Goal: Check status: Check status

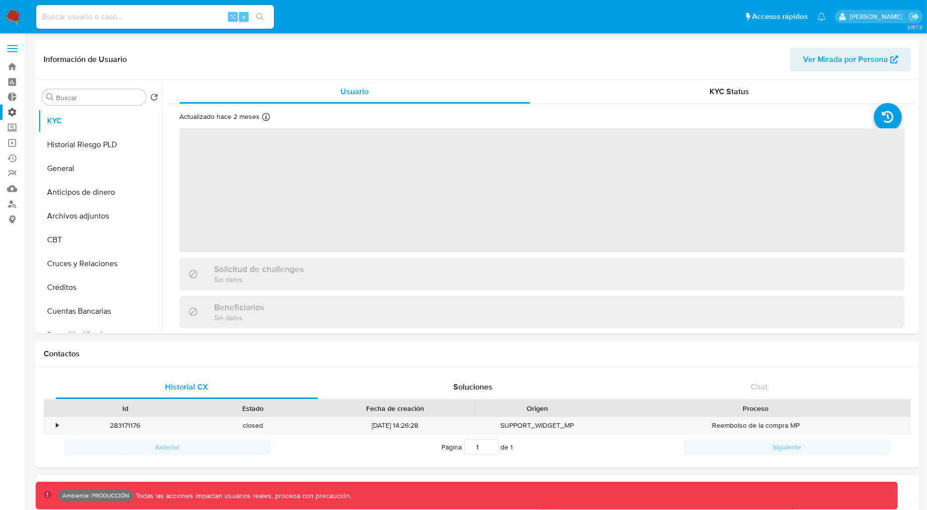
click at [13, 116] on label "Administración" at bounding box center [59, 112] width 118 height 15
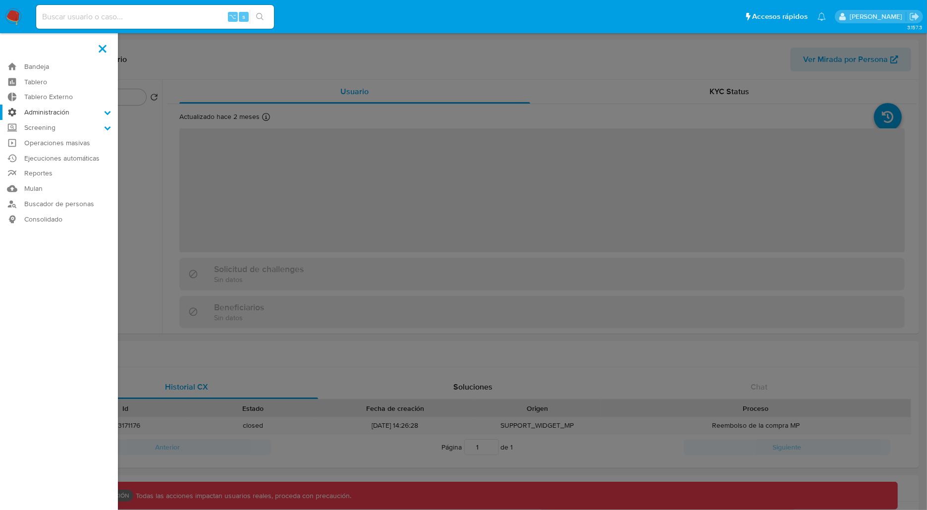
click at [0, 0] on input "Administración" at bounding box center [0, 0] width 0 height 0
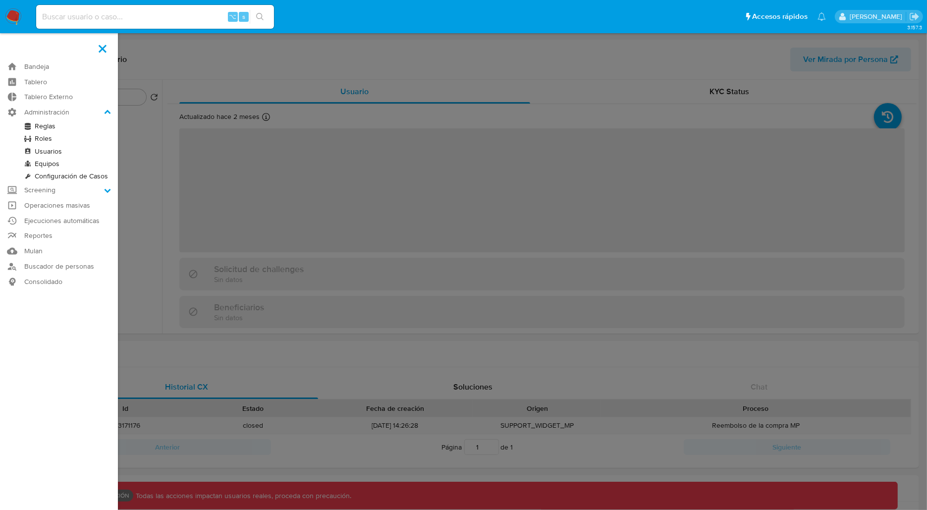
click at [40, 126] on link "Reglas" at bounding box center [59, 126] width 118 height 12
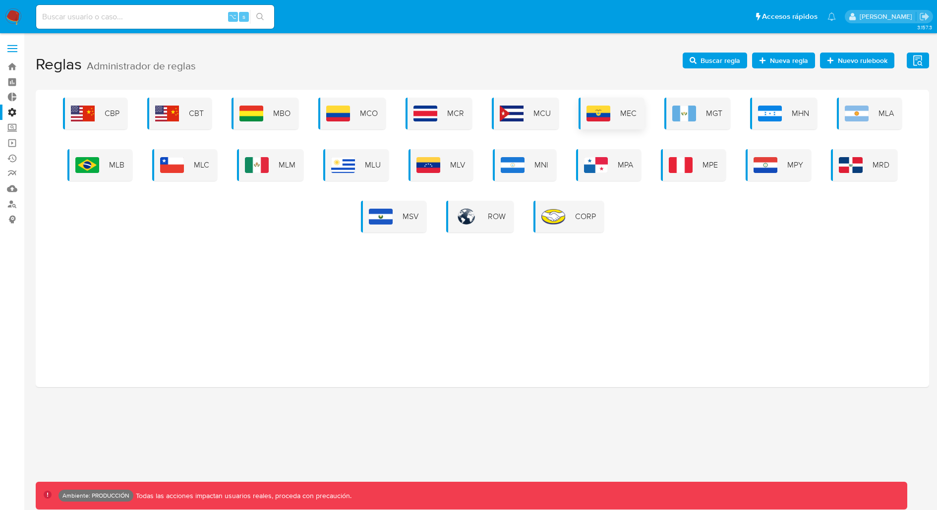
click at [615, 112] on div "MEC" at bounding box center [611, 114] width 66 height 32
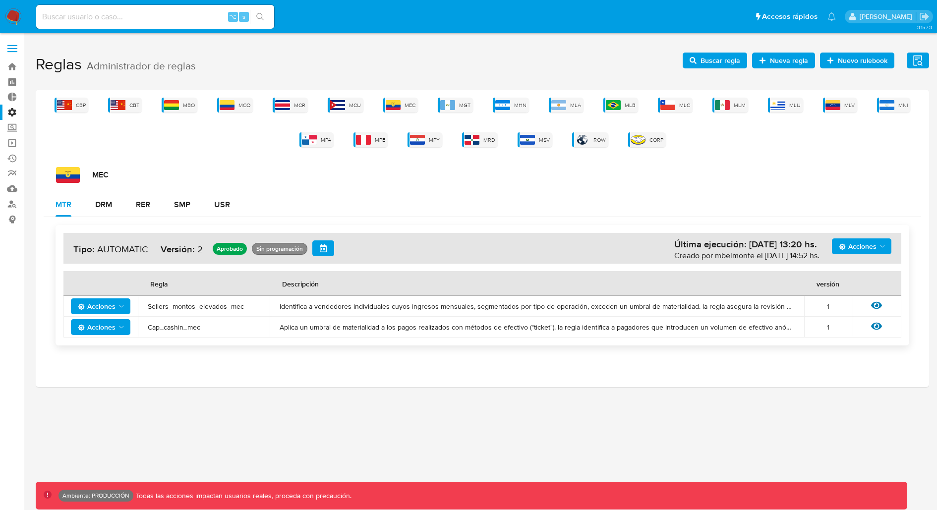
click at [863, 244] on span "Acciones" at bounding box center [857, 246] width 38 height 16
click at [862, 339] on button "Ejecuciones" at bounding box center [861, 343] width 89 height 24
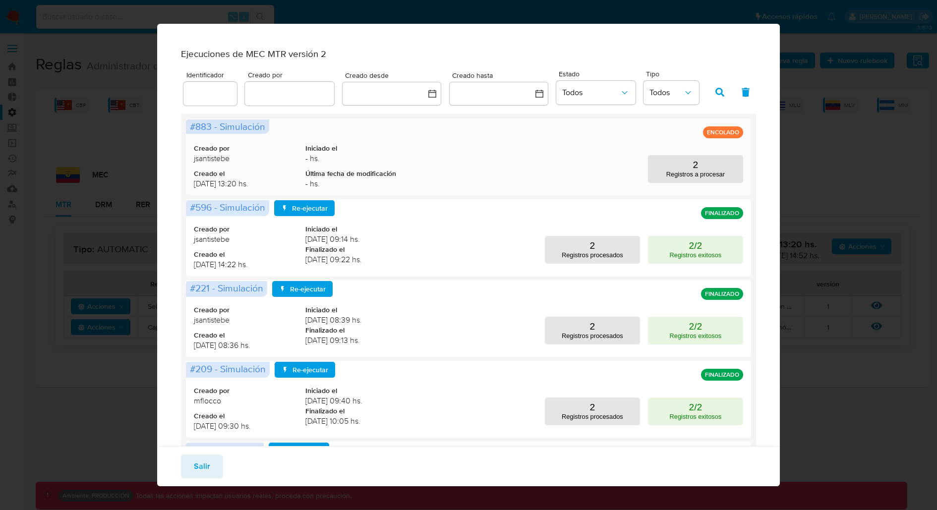
click at [578, 182] on div "Creado por jsantistebe Creado el [DATE] 13:20 hs. Iniciado el - hs. Última fech…" at bounding box center [468, 156] width 549 height 69
click at [313, 463] on div "Salir" at bounding box center [468, 466] width 622 height 40
click at [204, 463] on span "Salir" at bounding box center [202, 466] width 16 height 22
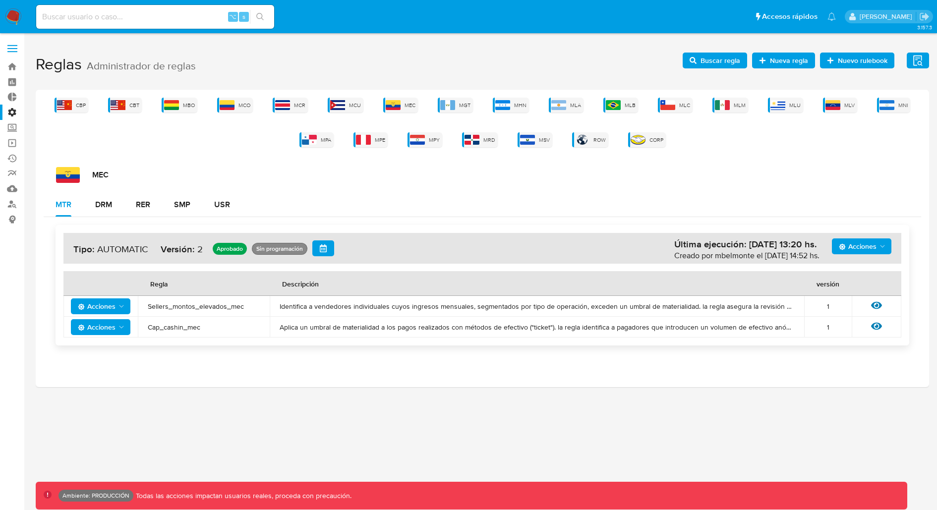
click at [248, 387] on div "3.157.3 Ambiente: PRODUCCIÓN Todas las acciones impactan usuarios reales, proce…" at bounding box center [482, 272] width 893 height 464
click at [268, 387] on div "3.157.3 Ambiente: PRODUCCIÓN Todas las acciones impactan usuarios reales, proce…" at bounding box center [482, 272] width 893 height 464
click at [18, 16] on img at bounding box center [13, 16] width 17 height 17
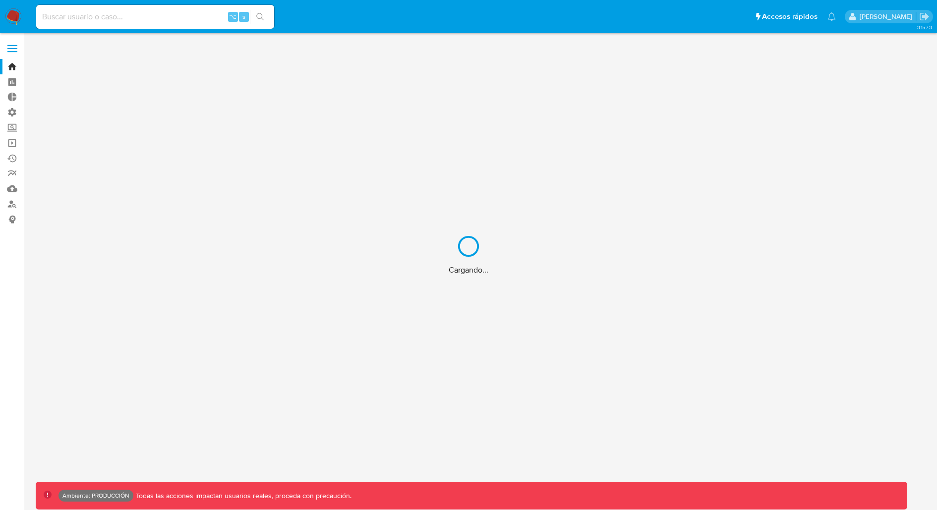
click at [145, 18] on div "Cargando..." at bounding box center [468, 255] width 937 height 510
click at [143, 17] on div "Cargando..." at bounding box center [468, 255] width 937 height 510
click at [139, 18] on div "Cargando..." at bounding box center [468, 255] width 937 height 510
click at [120, 19] on div "Cargando..." at bounding box center [468, 255] width 937 height 510
click at [84, 20] on div "Cargando..." at bounding box center [468, 255] width 937 height 510
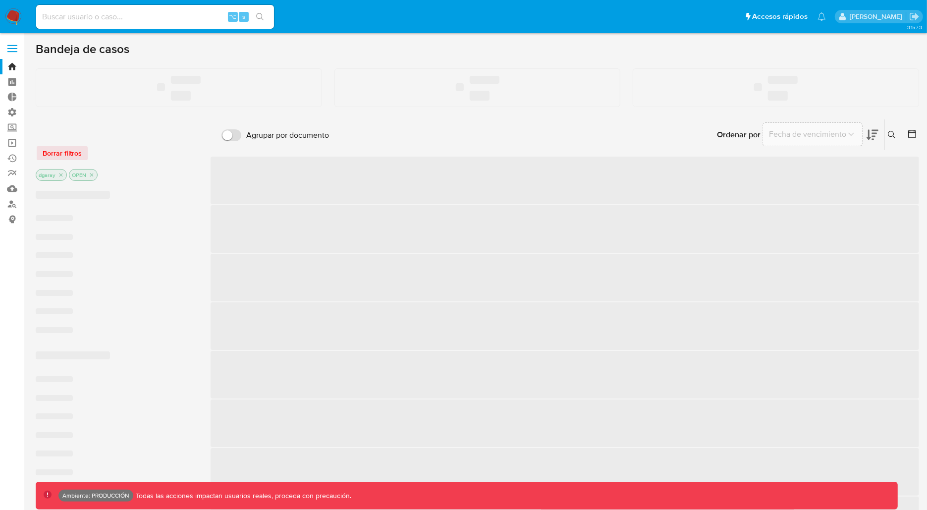
click at [60, 17] on input at bounding box center [155, 16] width 238 height 13
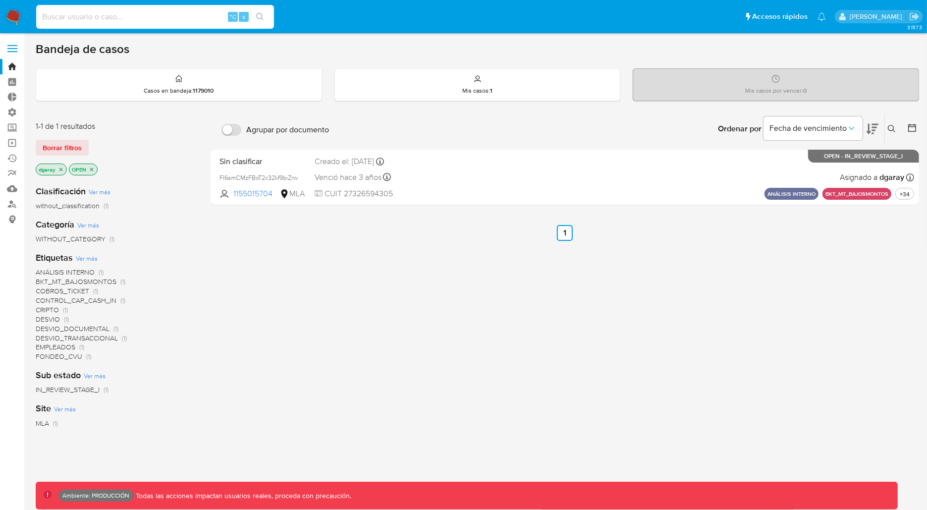
paste input "1470622440"
type input "1470622440"
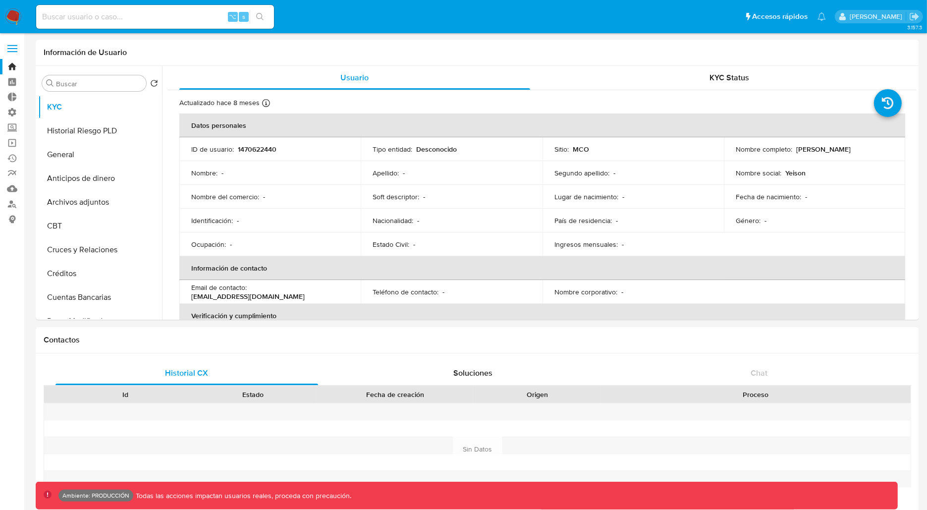
select select "10"
click at [73, 130] on button "Historial Riesgo PLD" at bounding box center [96, 131] width 116 height 24
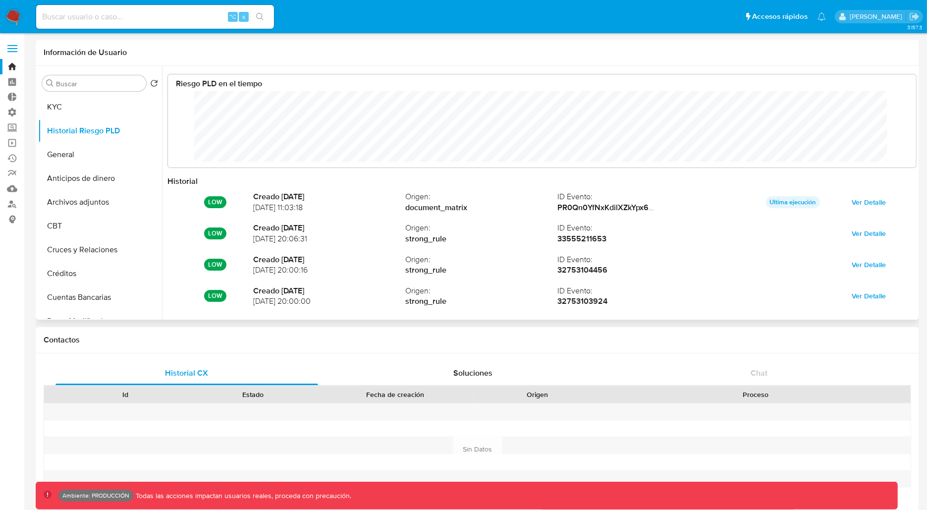
scroll to position [74, 729]
